Goal: Information Seeking & Learning: Learn about a topic

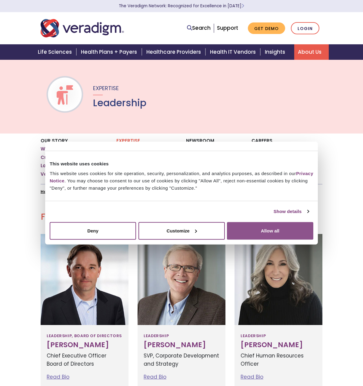
click at [253, 229] on button "Allow all" at bounding box center [270, 231] width 86 height 18
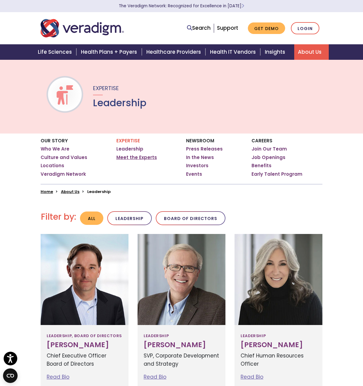
click at [151, 158] on link "Meet the Experts" at bounding box center [136, 157] width 41 height 6
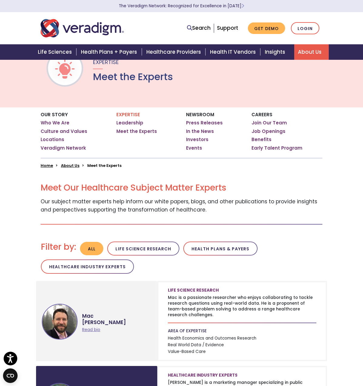
scroll to position [21, 0]
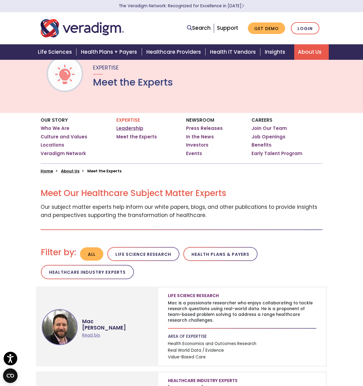
click at [133, 128] on link "Leadership" at bounding box center [129, 128] width 27 height 6
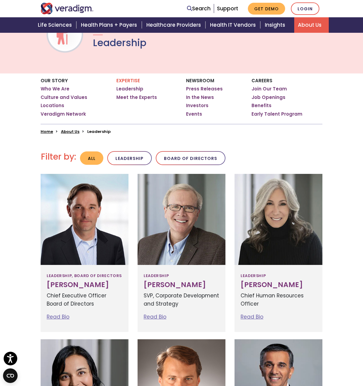
scroll to position [66, 0]
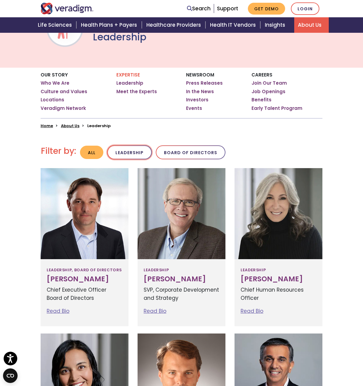
click at [134, 156] on button "Leadership" at bounding box center [129, 152] width 45 height 14
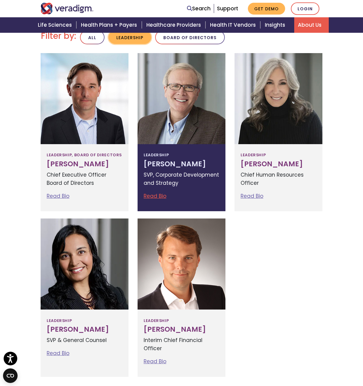
scroll to position [181, 0]
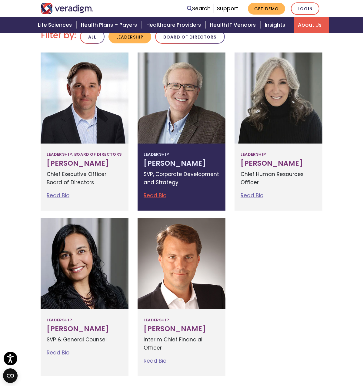
click at [177, 159] on h3 "Richard Elmore" at bounding box center [182, 163] width 76 height 8
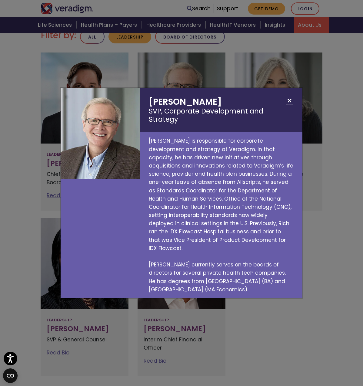
click at [288, 104] on h2 "Richard Elmore SVP, Corporate Development and Strategy" at bounding box center [221, 110] width 163 height 45
click at [290, 104] on button "Close" at bounding box center [290, 101] width 8 height 8
